Goal: Obtain resource: Download file/media

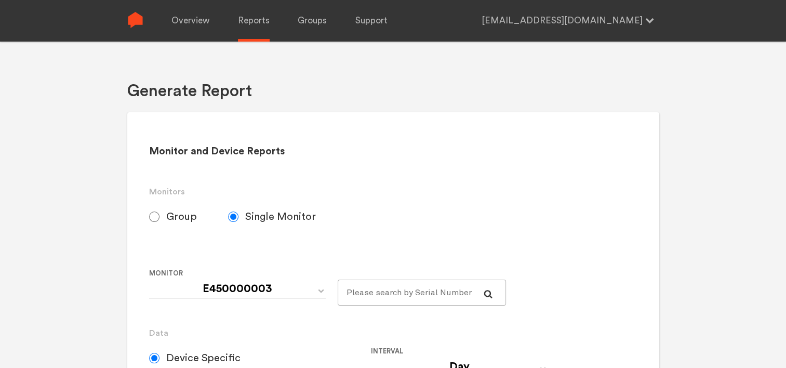
click at [154, 215] on input "Group" at bounding box center [154, 217] width 10 height 10
radio input "true"
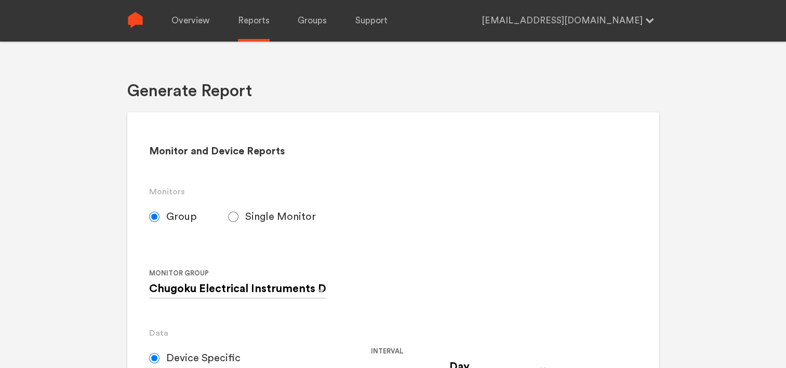
click at [238, 216] on label "Single Monitor" at bounding box center [287, 217] width 119 height 26
click at [238, 216] on input "Single Monitor" at bounding box center [233, 217] width 10 height 10
radio input "true"
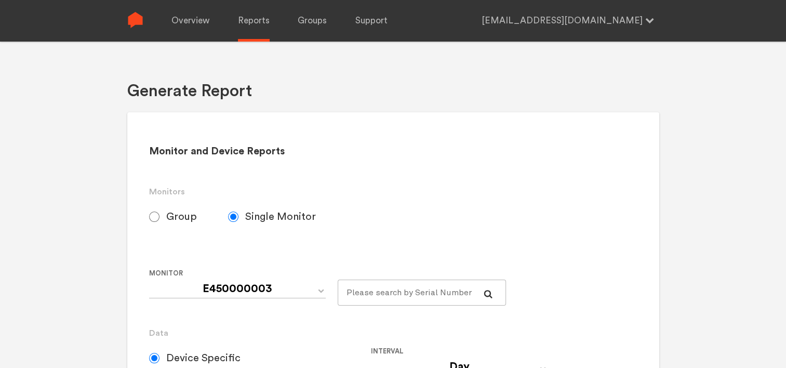
click at [180, 219] on span "Group" at bounding box center [181, 217] width 31 height 12
click at [160, 219] on input "Group" at bounding box center [154, 217] width 10 height 10
radio input "true"
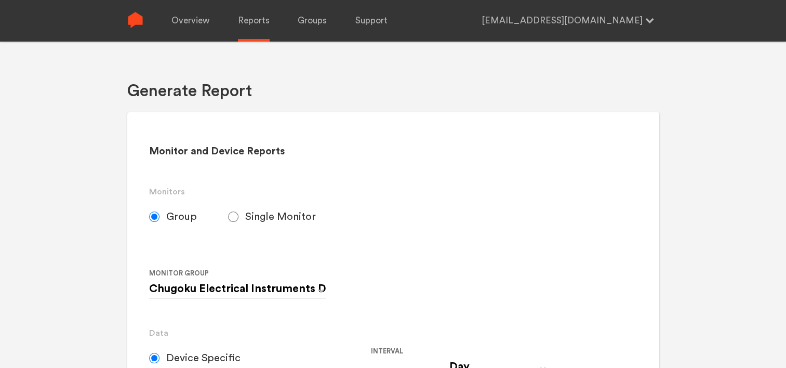
click at [231, 216] on input "Single Monitor" at bounding box center [233, 217] width 10 height 10
radio input "true"
radio input "false"
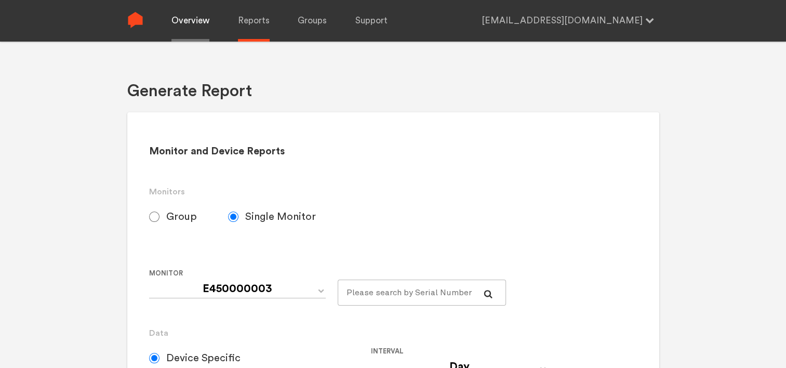
click at [196, 23] on link "Overview" at bounding box center [191, 21] width 38 height 42
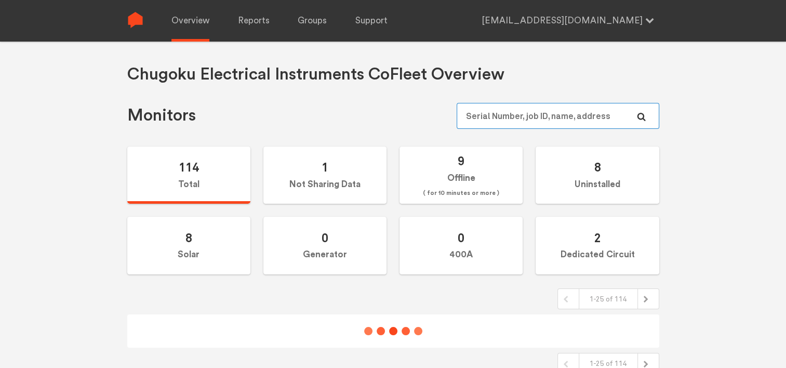
click at [490, 114] on input "text" at bounding box center [558, 116] width 202 height 26
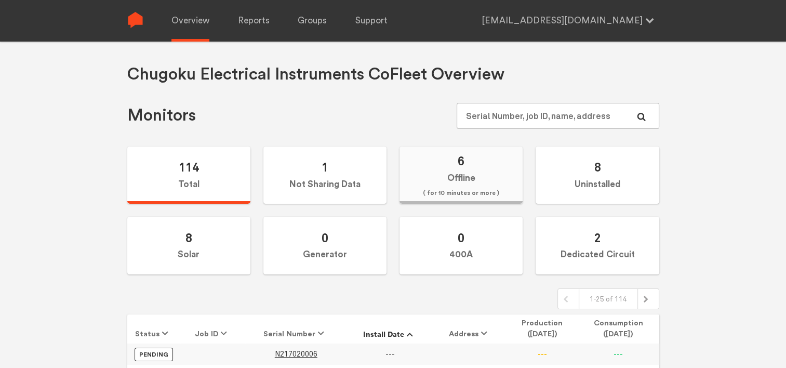
click at [459, 172] on label "6 Offline ( for 10 minutes or more )" at bounding box center [461, 176] width 123 height 58
click at [0, 0] on input "6 Offline ( for 10 minutes or more )" at bounding box center [0, 0] width 0 height 0
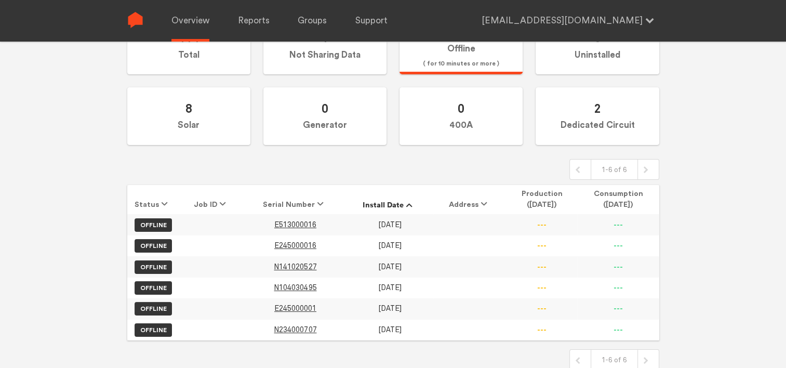
scroll to position [130, 0]
click at [304, 243] on span "E245000016" at bounding box center [295, 245] width 42 height 9
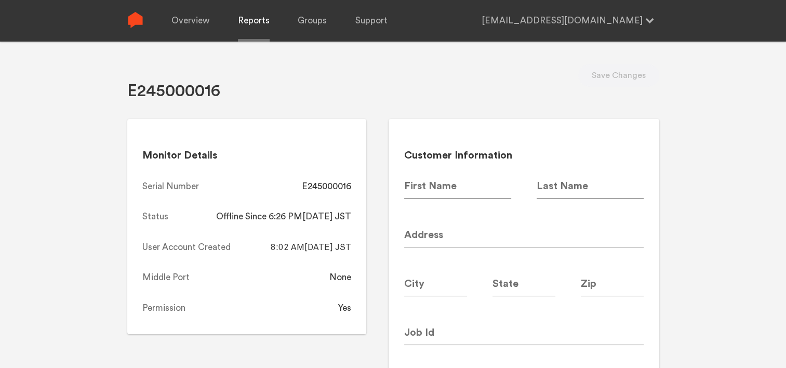
click at [256, 27] on link "Reports" at bounding box center [254, 21] width 32 height 42
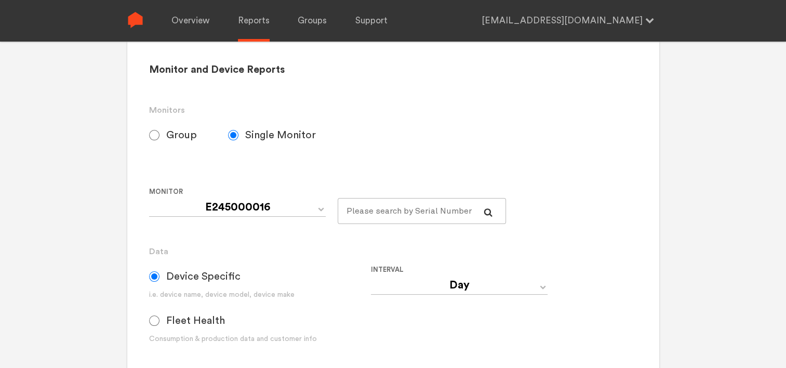
scroll to position [208, 0]
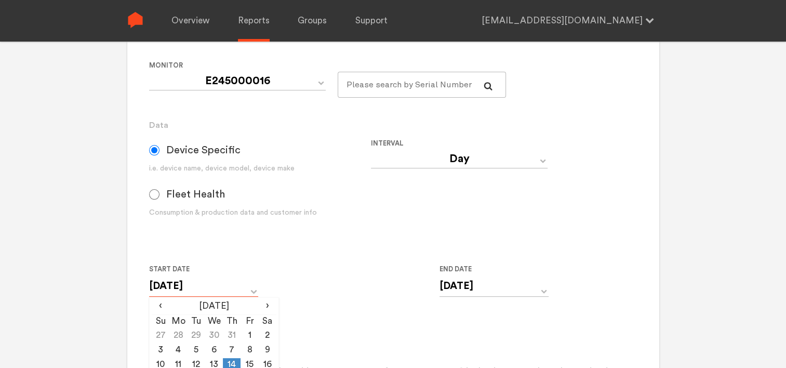
click at [244, 286] on input "[DATE]" at bounding box center [203, 285] width 109 height 21
click at [231, 334] on td "31" at bounding box center [232, 336] width 18 height 15
type input "[DATE]"
click at [445, 292] on input "[DATE]" at bounding box center [494, 285] width 109 height 21
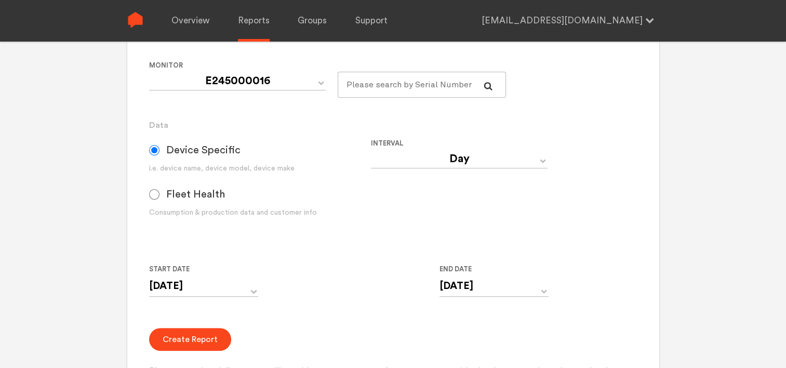
click at [378, 279] on div "Start Date [DATE] ‹ [DATE] › Su Mo Tu We Th Fr Sa 29 30 1 2 3 4 5 6 7 8 9 10 11…" at bounding box center [371, 286] width 444 height 47
click at [180, 335] on button "Create Report" at bounding box center [190, 339] width 82 height 23
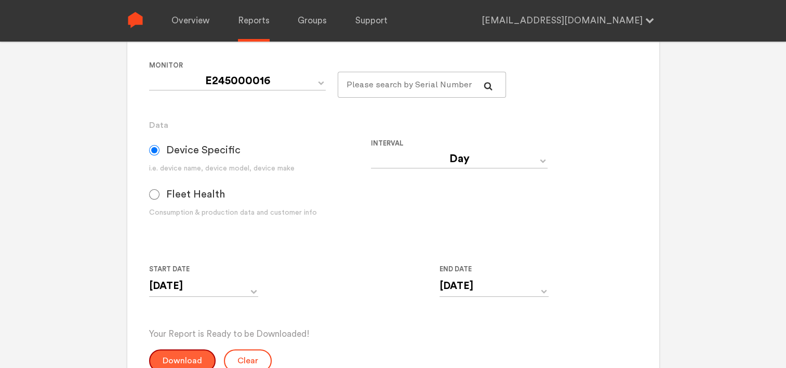
click at [189, 350] on button "Download" at bounding box center [182, 360] width 67 height 23
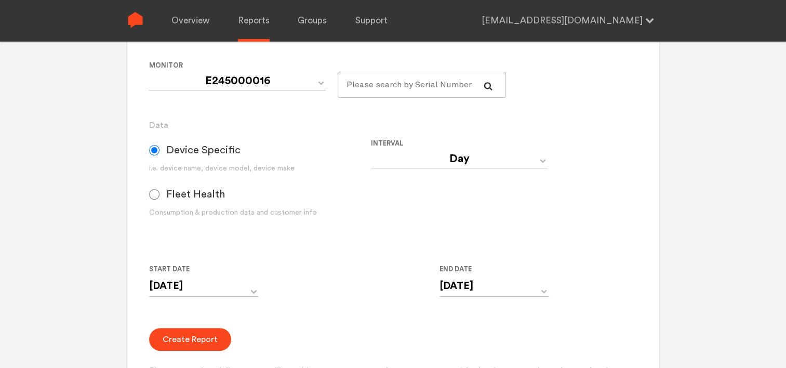
click at [160, 195] on label "Fleet Health" at bounding box center [202, 194] width 107 height 26
click at [160, 195] on input "Fleet Health" at bounding box center [154, 194] width 10 height 10
radio input "true"
click at [162, 150] on label "Device Specific" at bounding box center [210, 150] width 123 height 26
click at [160, 150] on input "Device Specific" at bounding box center [154, 150] width 10 height 10
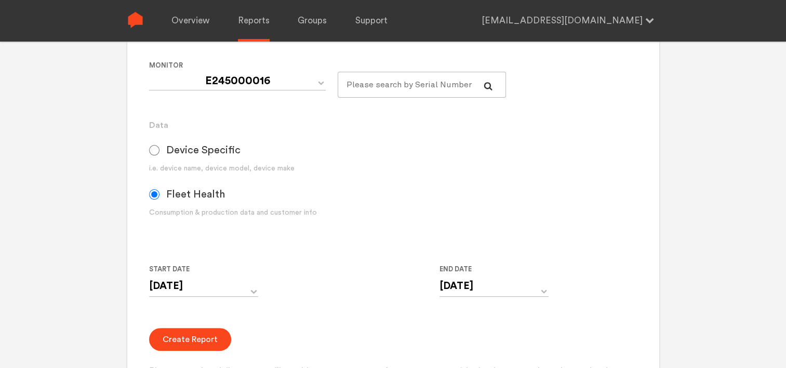
radio input "true"
radio input "false"
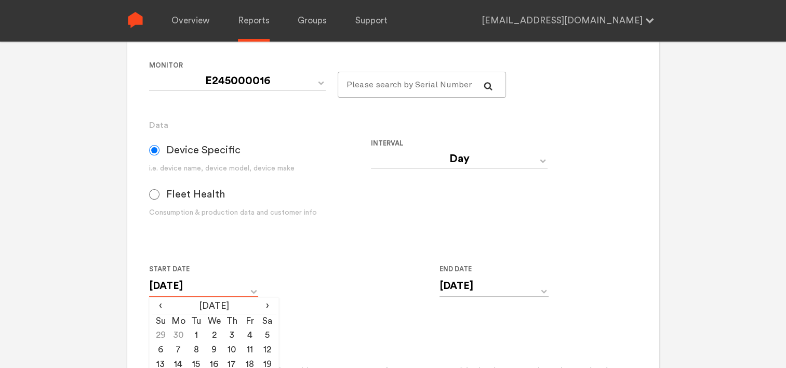
click at [210, 289] on input "[DATE]" at bounding box center [203, 285] width 109 height 21
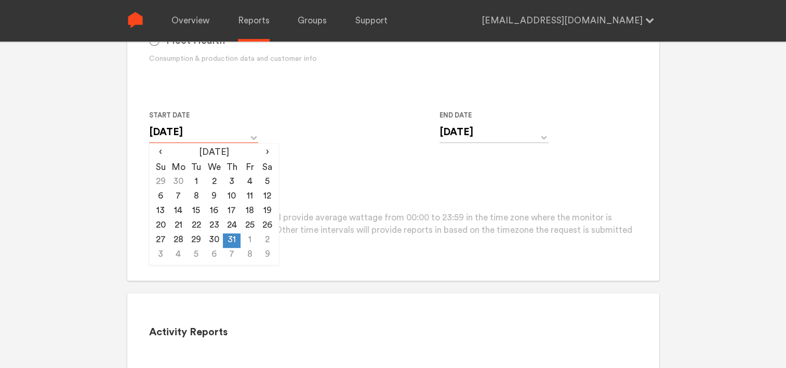
scroll to position [364, 0]
click at [224, 235] on td "31" at bounding box center [232, 238] width 18 height 15
click at [213, 237] on td "30" at bounding box center [214, 238] width 18 height 15
type input "[DATE]"
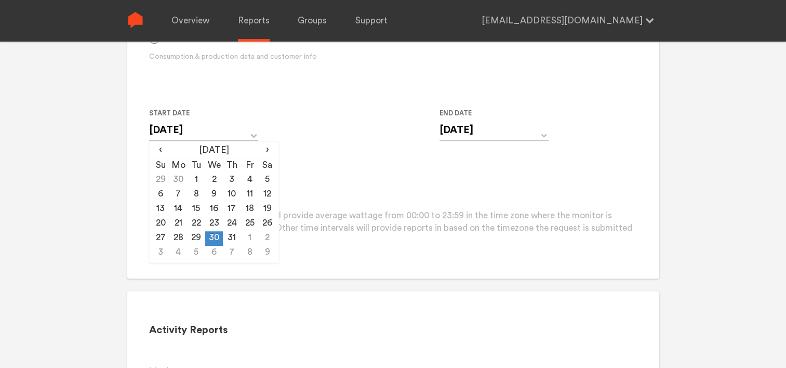
click at [331, 162] on form "Group Single Monitor Monitor Group Chugoku Electrical Instruments Default Group…" at bounding box center [393, 44] width 488 height 408
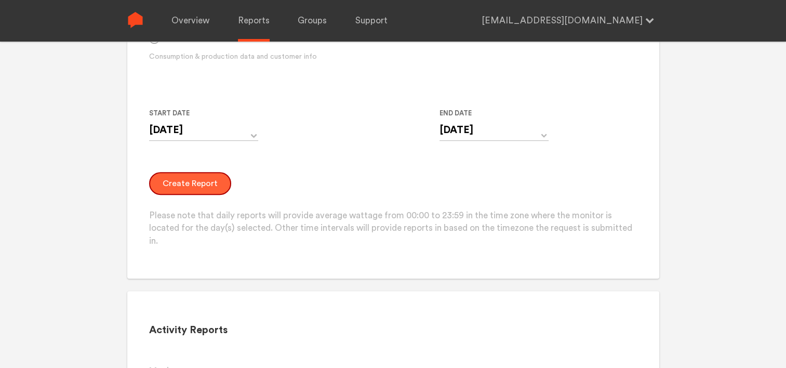
click at [195, 186] on button "Create Report" at bounding box center [190, 183] width 82 height 23
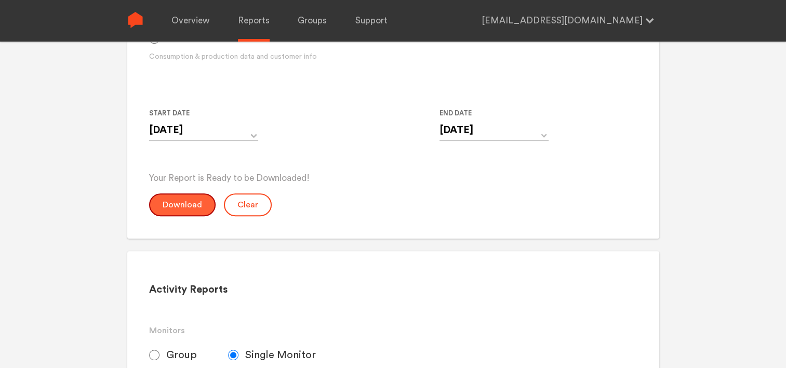
click at [185, 205] on button "Download" at bounding box center [182, 204] width 67 height 23
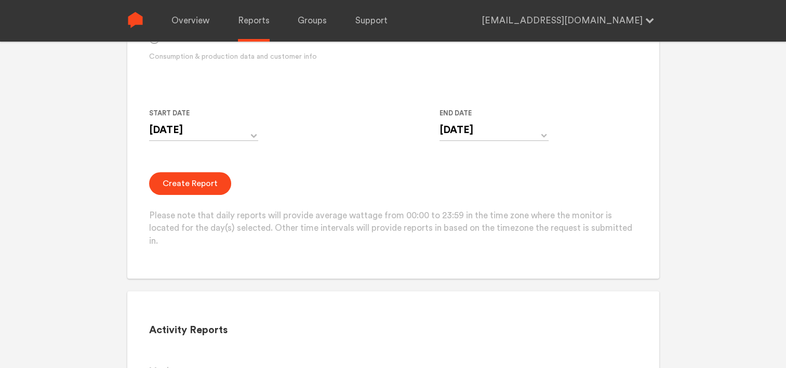
click at [387, 138] on div "Start Date [DATE] ‹ [DATE] › Su Mo Tu We Th Fr Sa 29 30 1 2 3 4 5 6 7 8 9 10 11…" at bounding box center [371, 130] width 444 height 47
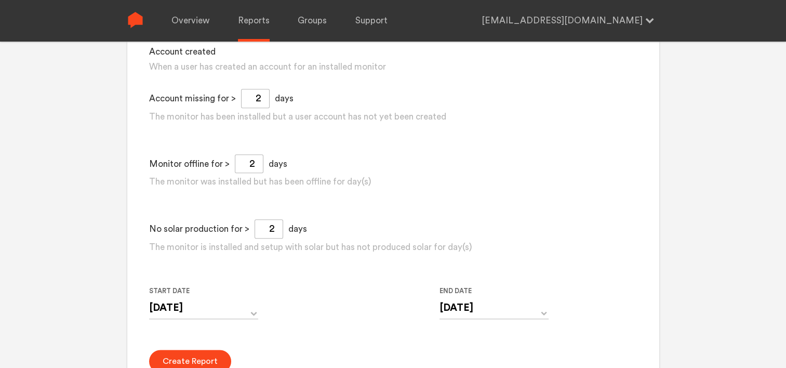
scroll to position [867, 0]
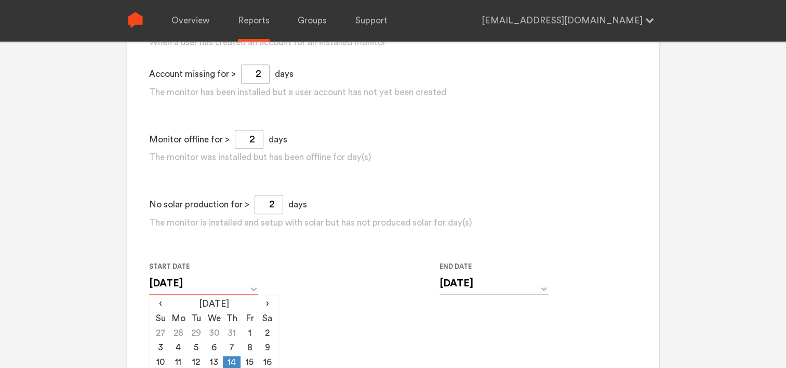
click at [225, 284] on input "[DATE]" at bounding box center [203, 283] width 109 height 21
click at [212, 332] on td "30" at bounding box center [214, 334] width 18 height 15
type input "[DATE]"
click at [324, 301] on div "Start Date [DATE] ‹ [DATE] › Su Mo Tu We Th Fr Sa 29 30 1 2 3 4 5 6 7 8 9 10 11…" at bounding box center [371, 283] width 444 height 47
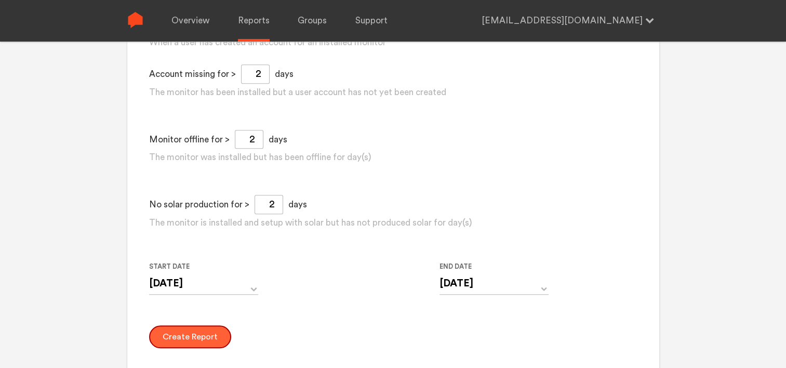
click at [203, 333] on button "Create Report" at bounding box center [190, 336] width 82 height 23
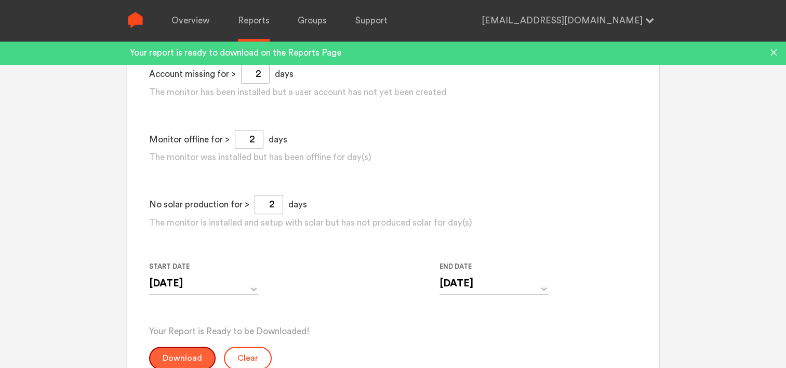
click at [190, 356] on button "Download" at bounding box center [182, 358] width 67 height 23
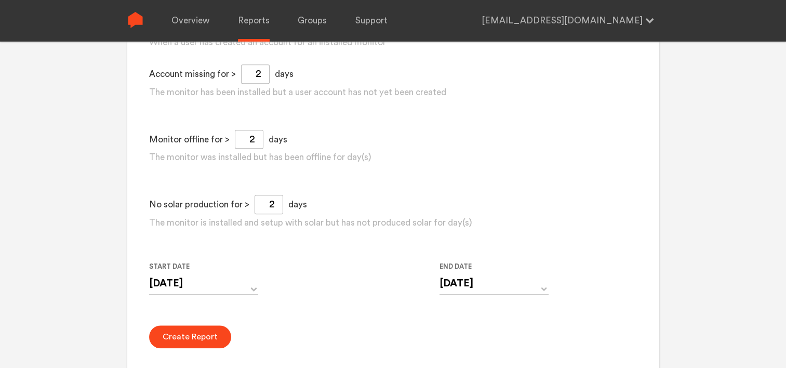
click at [129, 91] on div "Activity Reports Monitors Group Single Monitor Monitor Group Chugoku Electrical…" at bounding box center [393, 79] width 532 height 582
